Goal: Navigation & Orientation: Find specific page/section

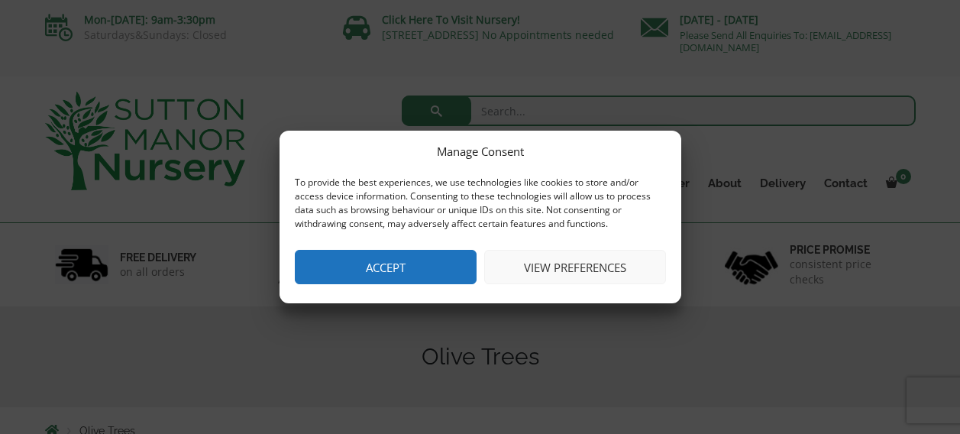
click at [434, 267] on button "Accept" at bounding box center [386, 267] width 182 height 34
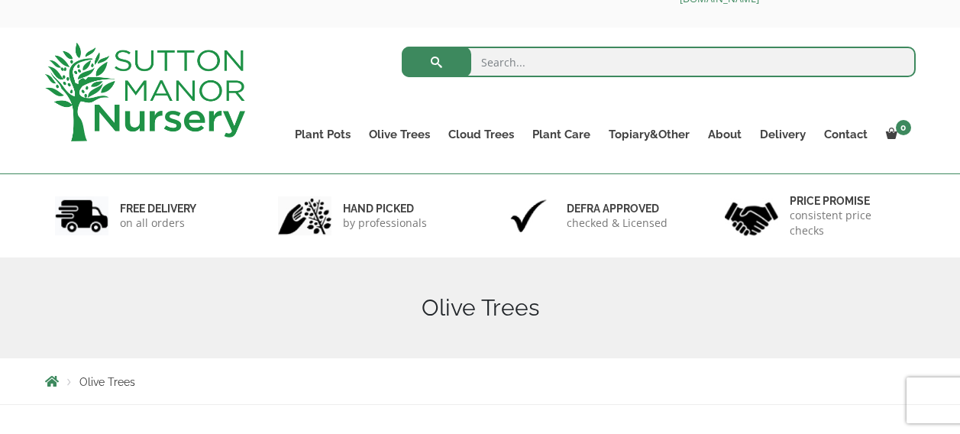
scroll to position [51, 0]
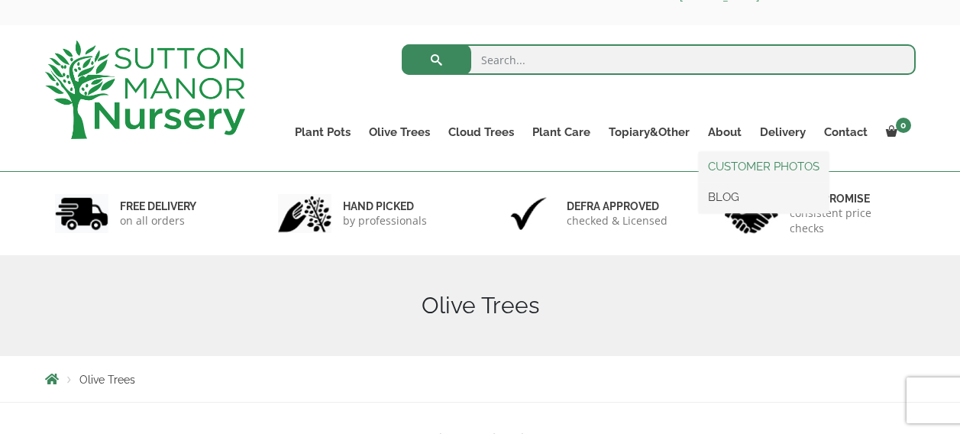
click at [730, 163] on link "CUSTOMER PHOTOS" at bounding box center [764, 166] width 130 height 23
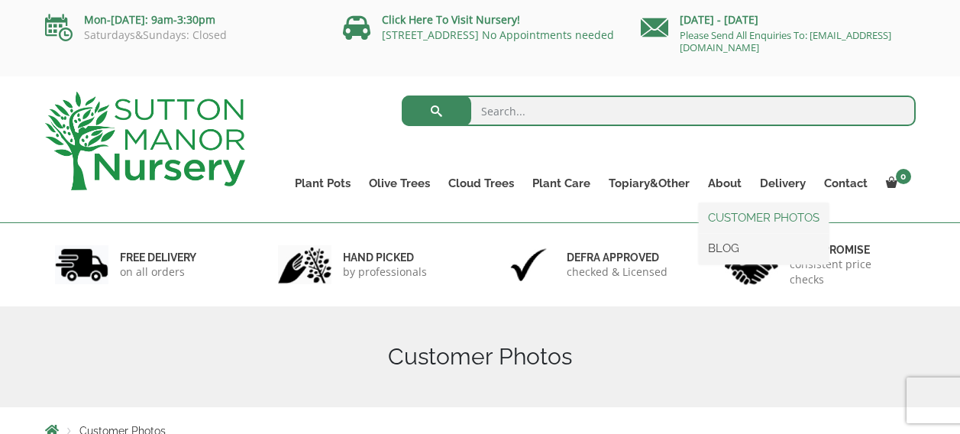
click at [743, 219] on link "CUSTOMER PHOTOS" at bounding box center [764, 217] width 130 height 23
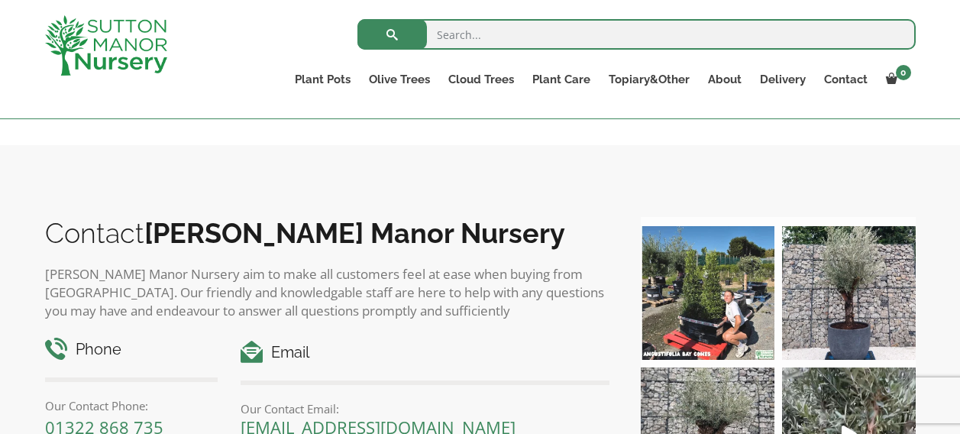
scroll to position [5146, 0]
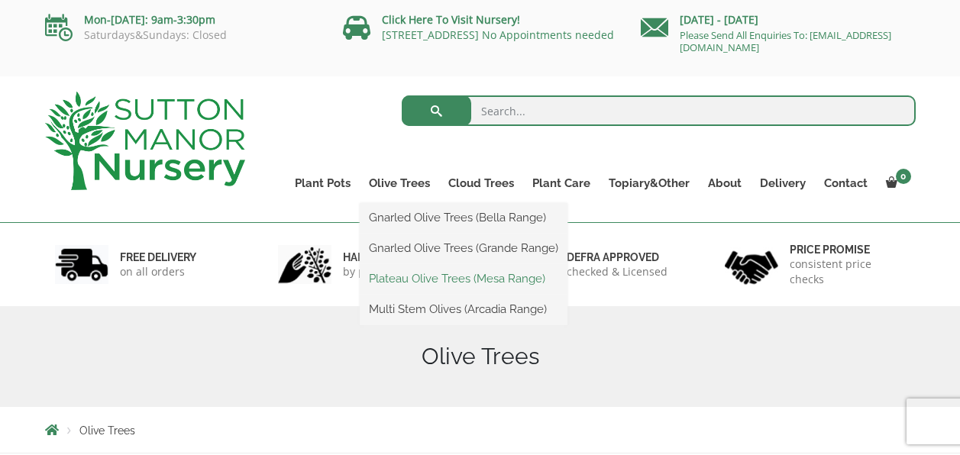
click at [444, 280] on link "Plateau Olive Trees (Mesa Range)" at bounding box center [464, 278] width 208 height 23
